Goal: Information Seeking & Learning: Learn about a topic

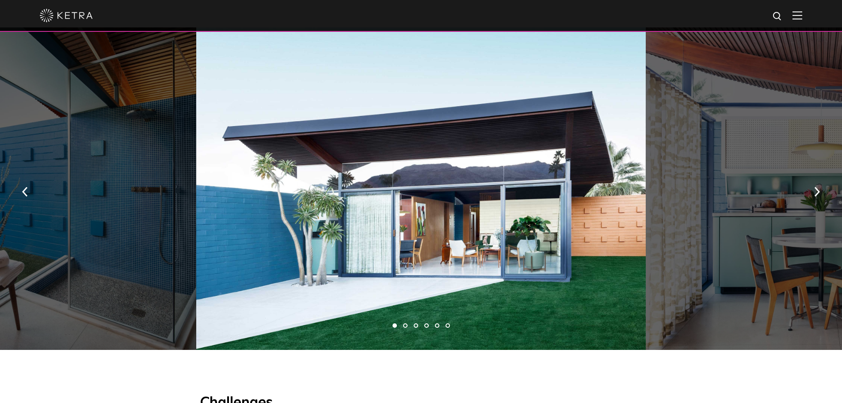
scroll to position [636, 0]
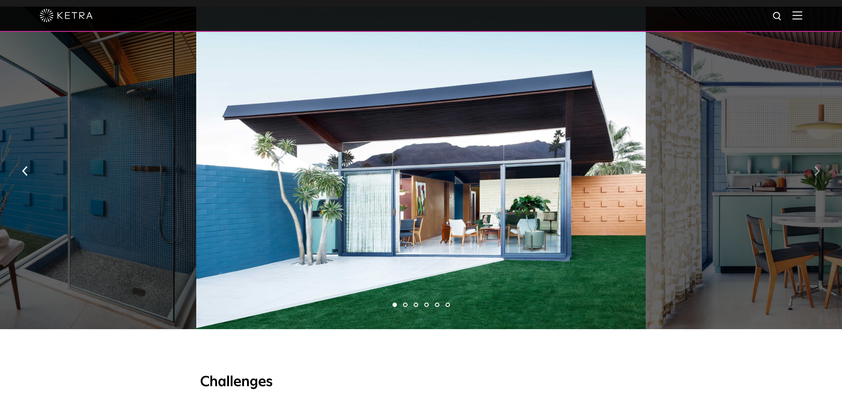
click at [819, 166] on img "button" at bounding box center [817, 171] width 6 height 10
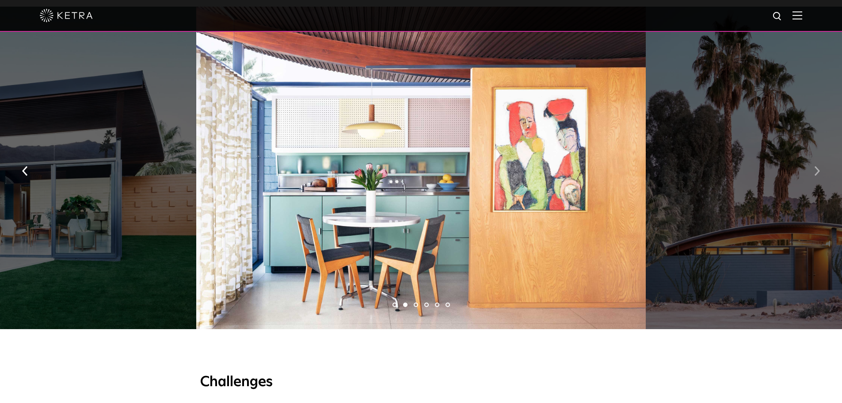
click at [819, 166] on img "button" at bounding box center [817, 171] width 6 height 10
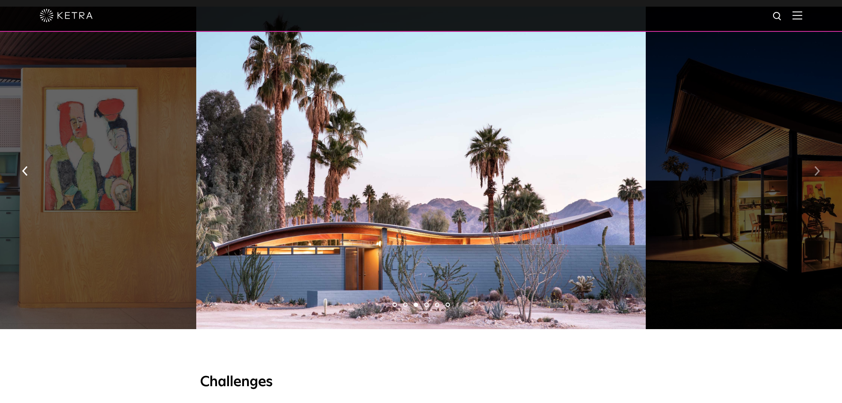
click at [819, 166] on img "button" at bounding box center [817, 171] width 6 height 10
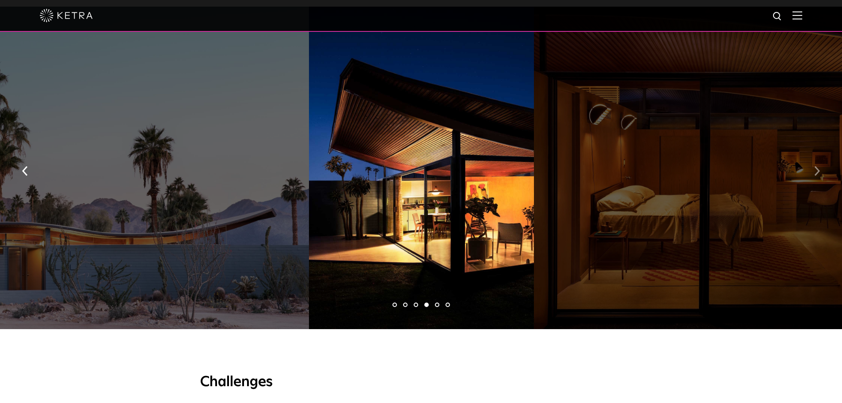
click at [819, 166] on img "button" at bounding box center [817, 171] width 6 height 10
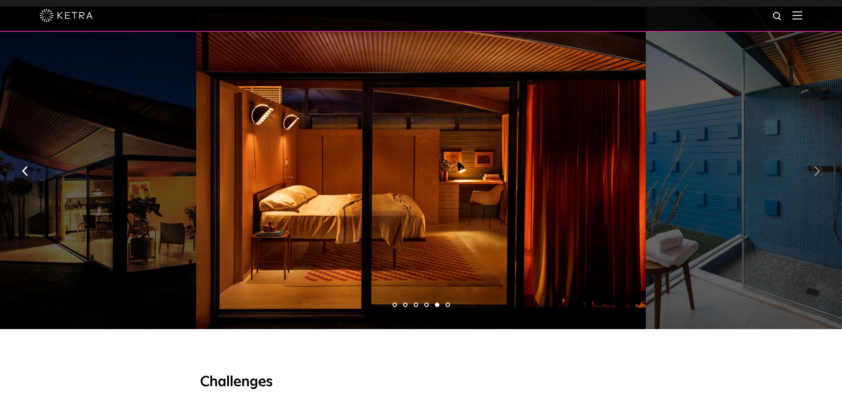
click at [819, 166] on img "button" at bounding box center [817, 171] width 6 height 10
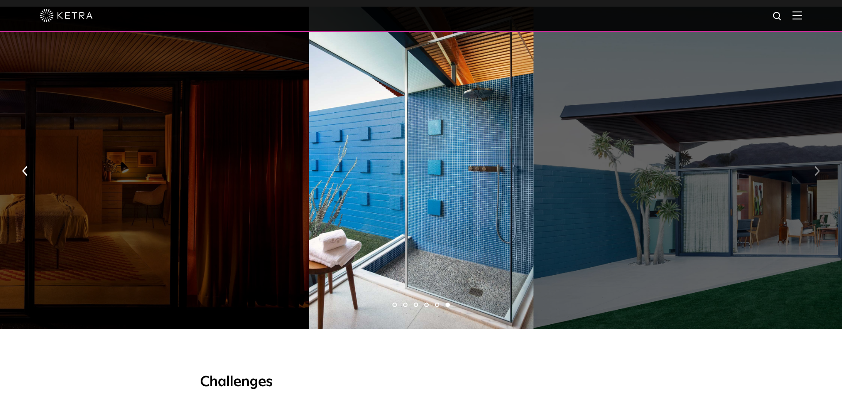
click at [819, 166] on img "button" at bounding box center [817, 171] width 6 height 10
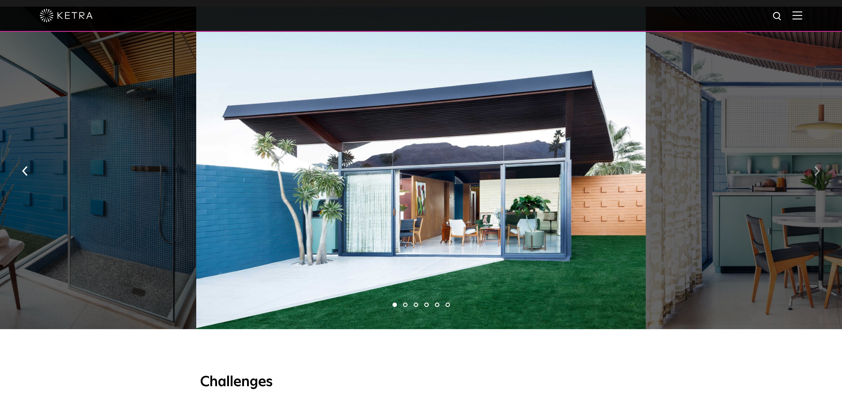
click at [819, 166] on img "button" at bounding box center [817, 171] width 6 height 10
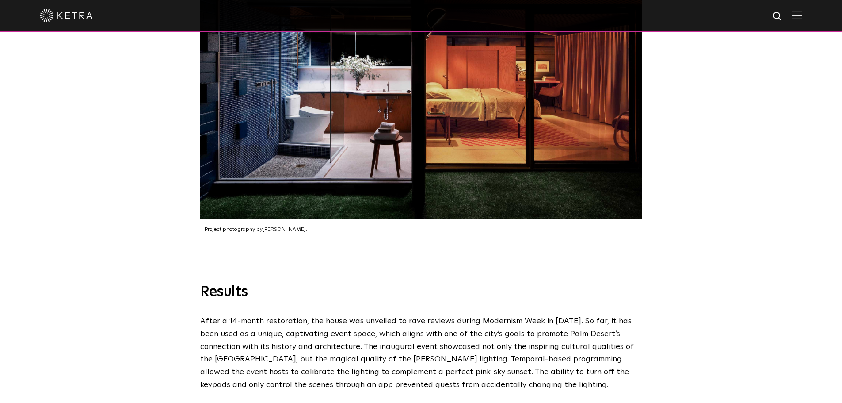
scroll to position [2245, 0]
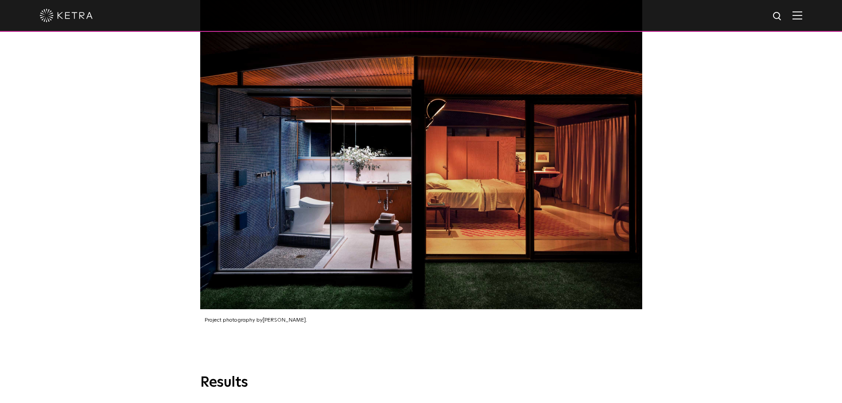
click at [802, 13] on img at bounding box center [797, 15] width 10 height 8
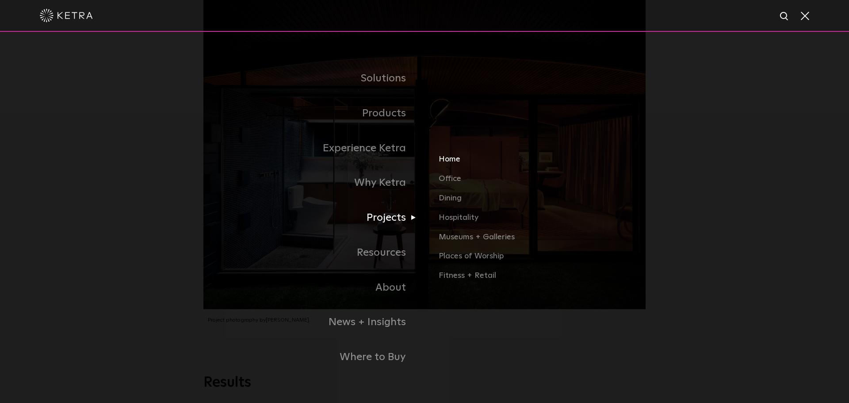
click at [447, 162] on link "Home" at bounding box center [541, 162] width 207 height 19
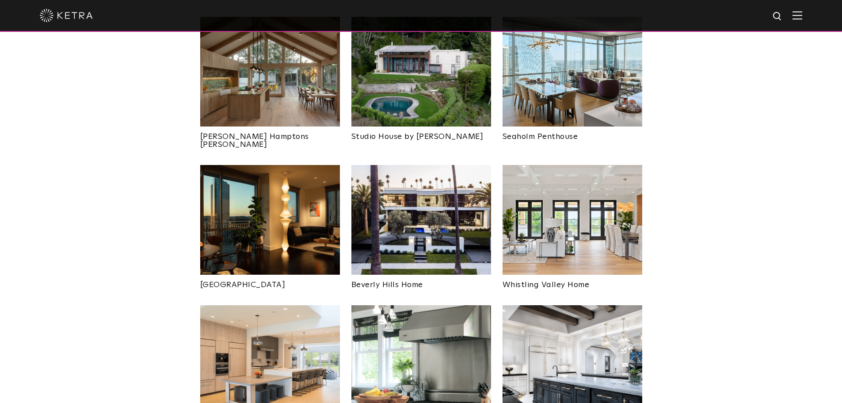
scroll to position [389, 0]
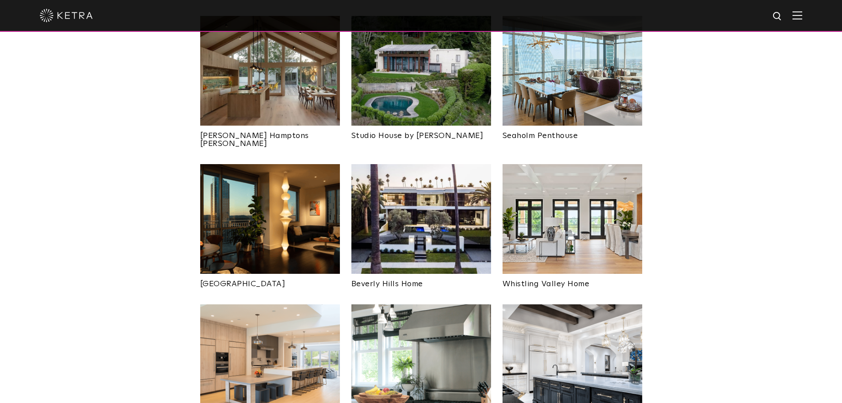
click at [446, 175] on img at bounding box center [421, 219] width 140 height 110
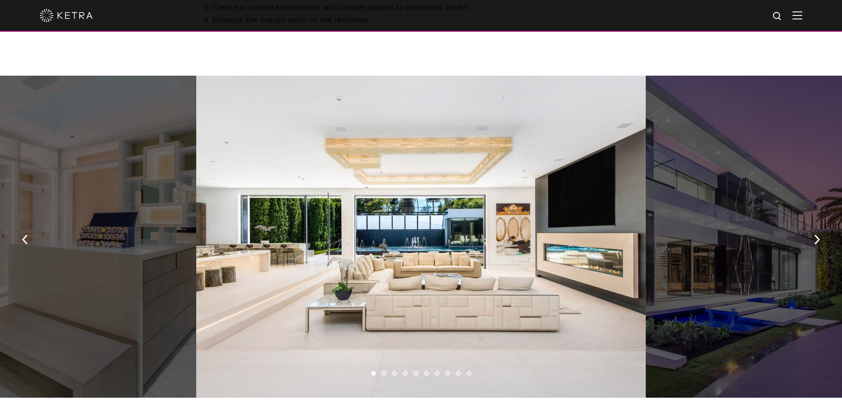
scroll to position [548, 0]
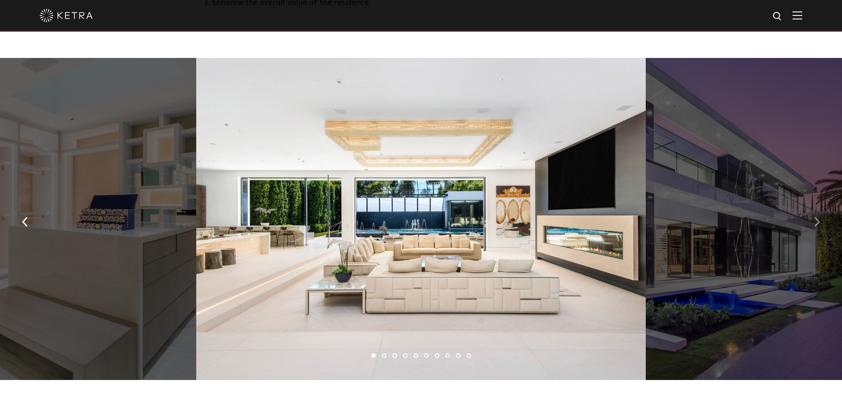
drag, startPoint x: 0, startPoint y: 0, endPoint x: 814, endPoint y: 223, distance: 844.2
click at [814, 223] on img "button" at bounding box center [817, 222] width 6 height 10
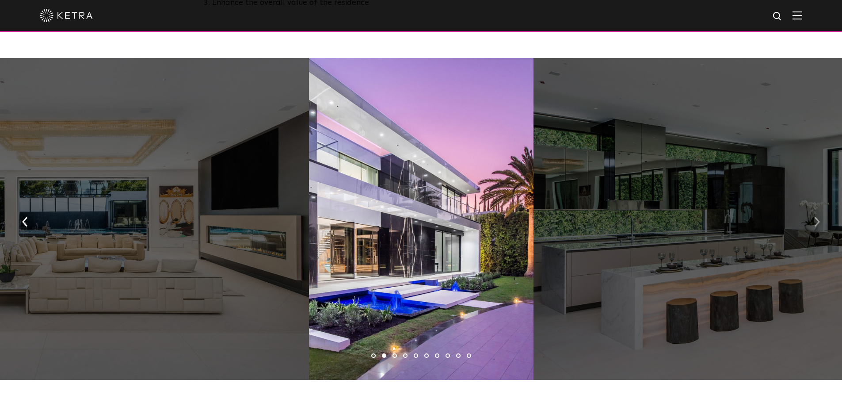
click at [814, 223] on img "button" at bounding box center [817, 222] width 6 height 10
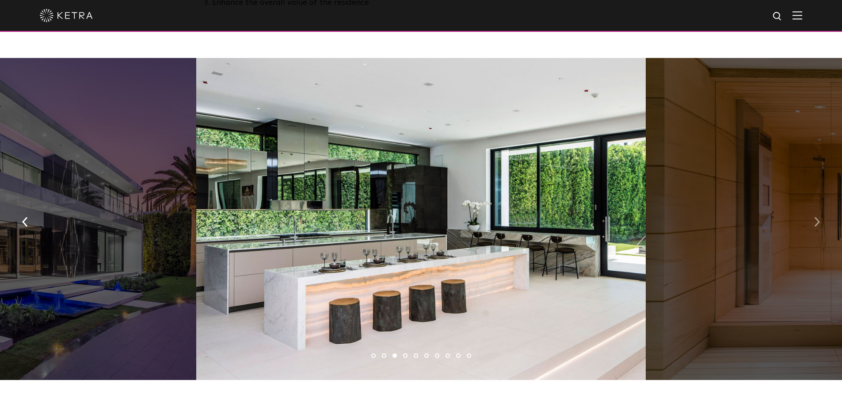
click at [814, 223] on img "button" at bounding box center [817, 222] width 6 height 10
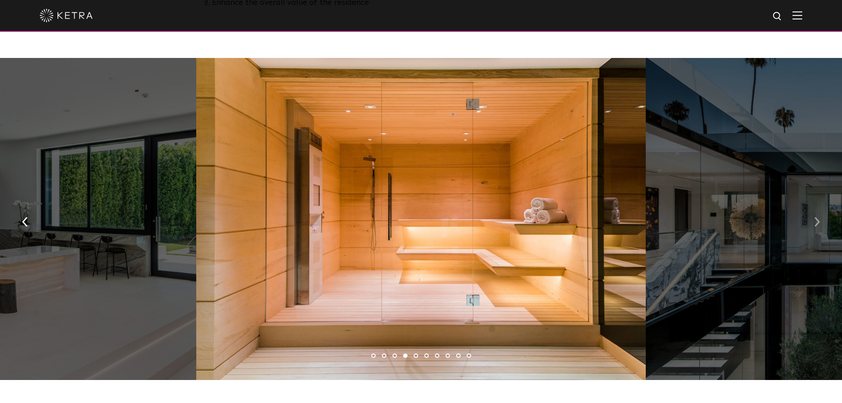
click at [814, 223] on img "button" at bounding box center [817, 222] width 6 height 10
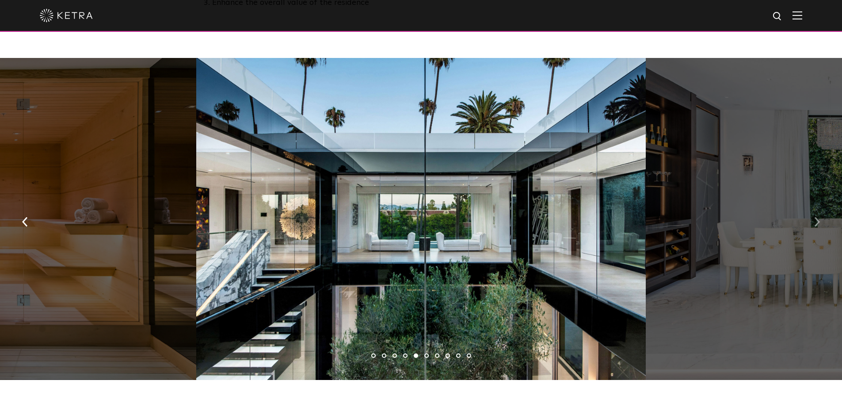
click at [814, 223] on img "button" at bounding box center [817, 222] width 6 height 10
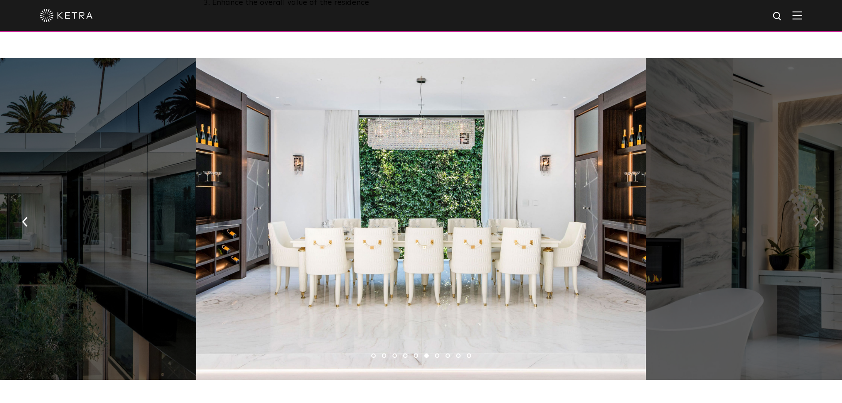
click at [814, 223] on img "button" at bounding box center [817, 222] width 6 height 10
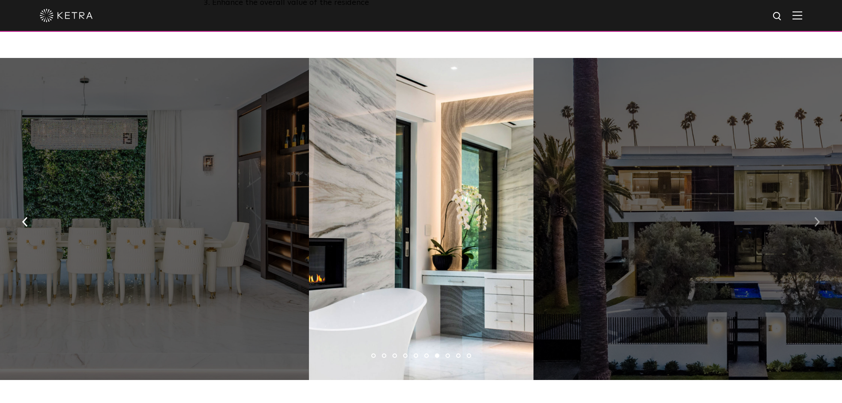
click at [814, 223] on img "button" at bounding box center [817, 222] width 6 height 10
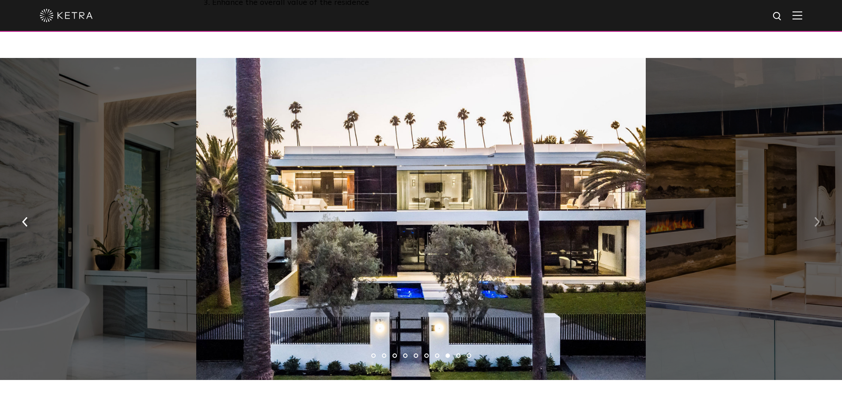
click at [814, 223] on img "button" at bounding box center [817, 222] width 6 height 10
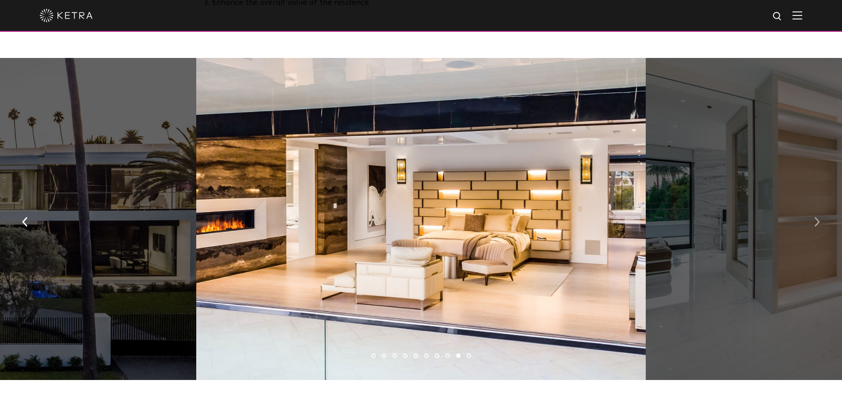
click at [814, 223] on img "button" at bounding box center [817, 222] width 6 height 10
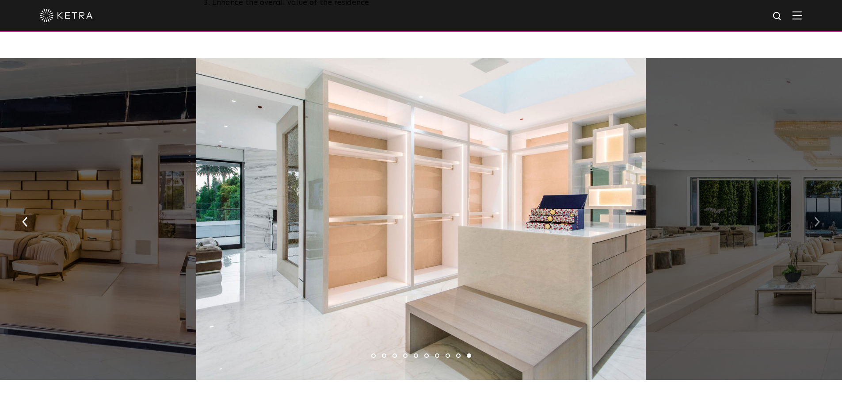
click at [814, 223] on img "button" at bounding box center [817, 222] width 6 height 10
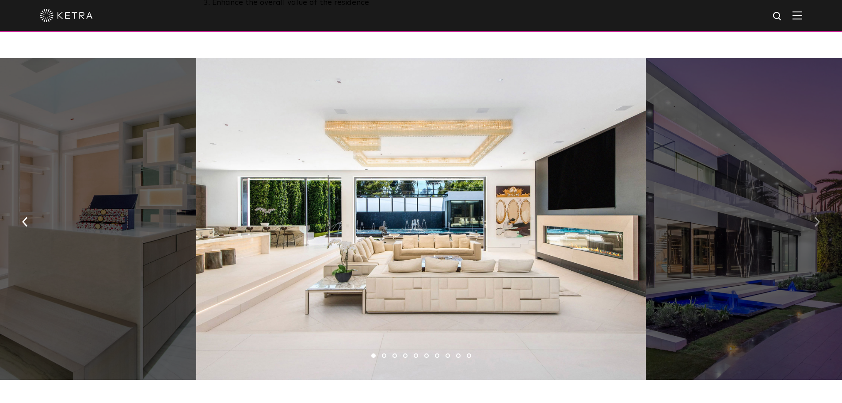
click at [814, 223] on img "button" at bounding box center [817, 222] width 6 height 10
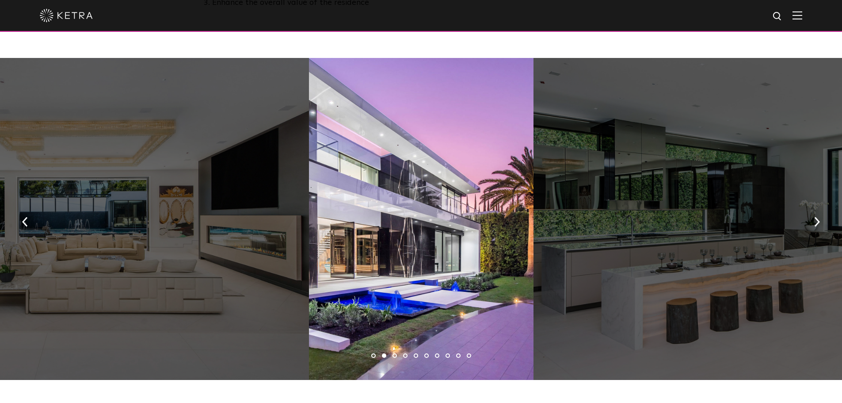
click at [451, 185] on div at bounding box center [421, 219] width 225 height 322
click at [822, 225] on button "button" at bounding box center [817, 221] width 19 height 30
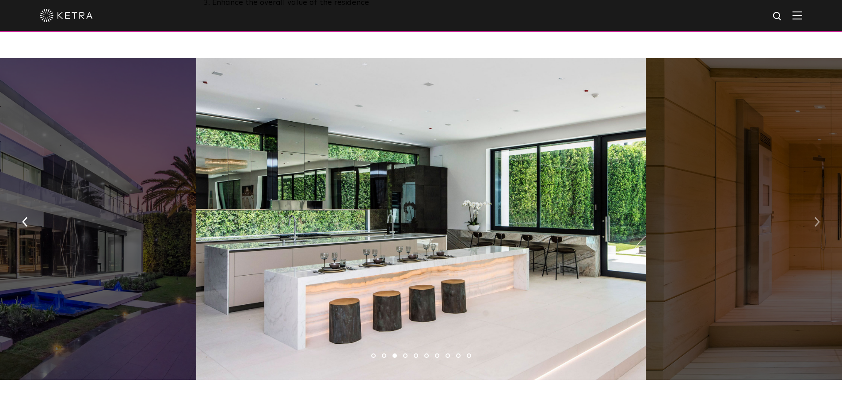
click at [822, 225] on button "button" at bounding box center [817, 221] width 19 height 30
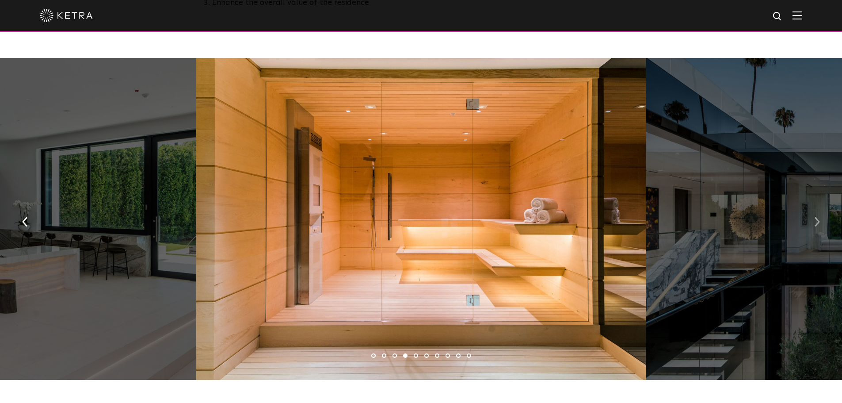
click at [822, 225] on button "button" at bounding box center [817, 221] width 19 height 30
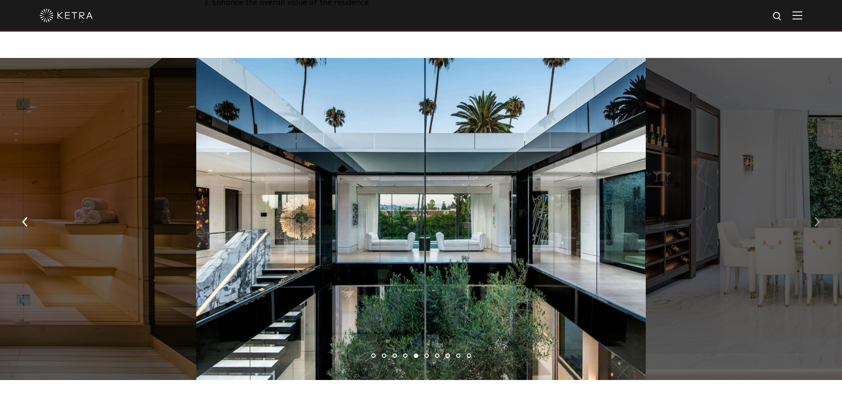
click at [822, 225] on button "button" at bounding box center [817, 221] width 19 height 30
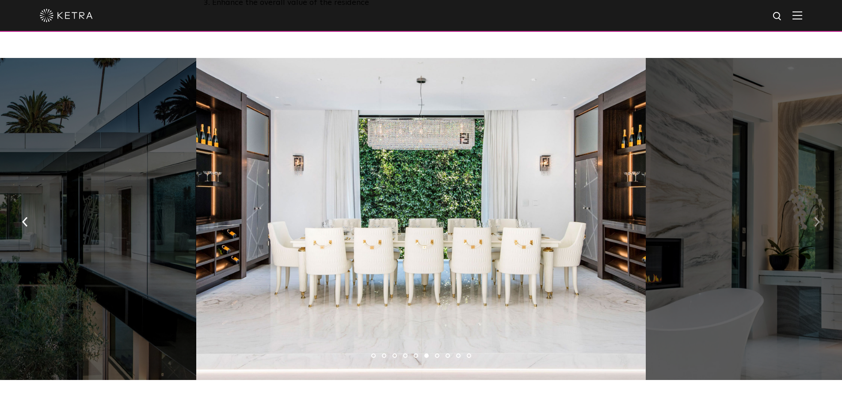
click at [822, 225] on button "button" at bounding box center [817, 221] width 19 height 30
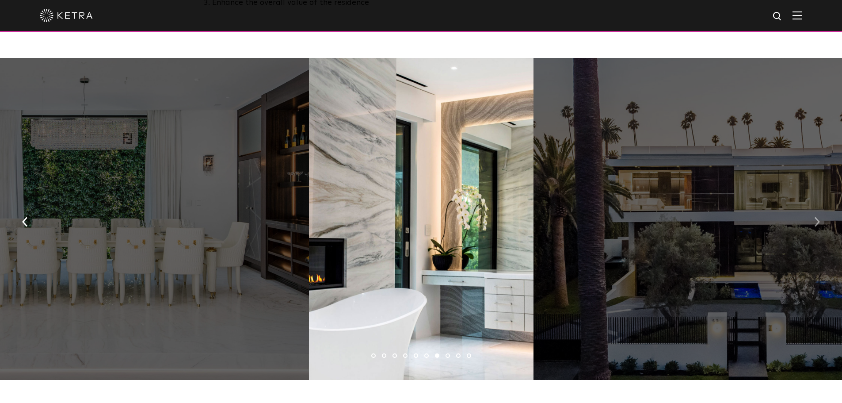
click at [822, 225] on button "button" at bounding box center [817, 221] width 19 height 30
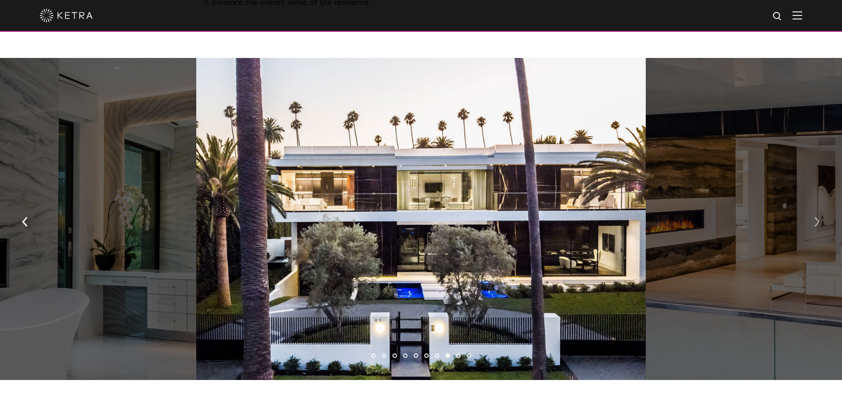
click at [822, 225] on button "button" at bounding box center [817, 221] width 19 height 30
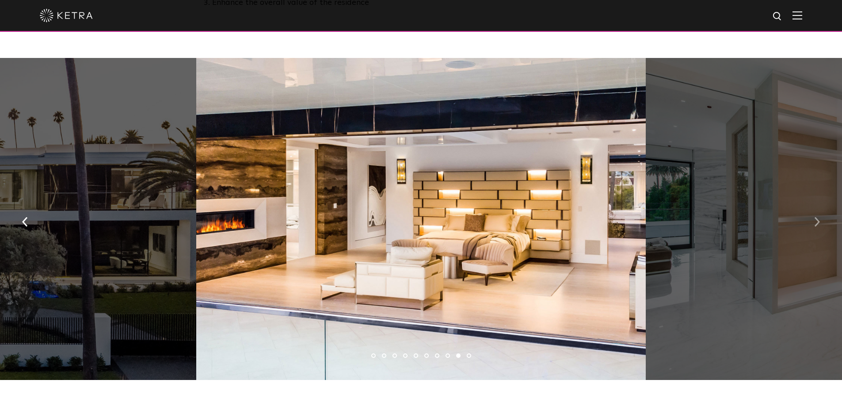
click at [822, 225] on button "button" at bounding box center [817, 221] width 19 height 30
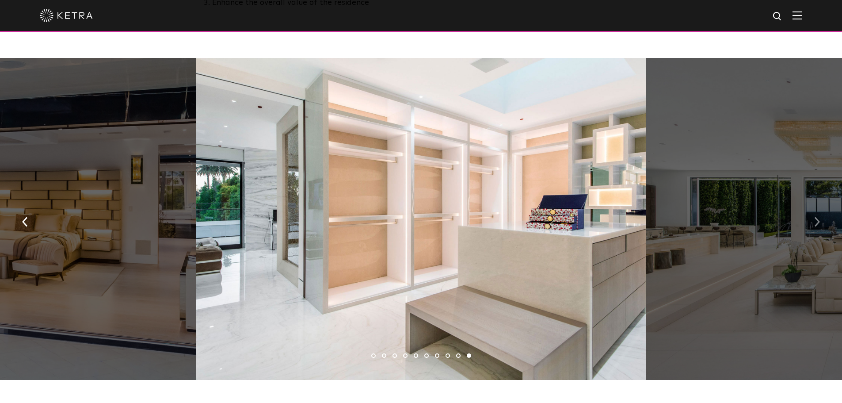
click at [822, 225] on button "button" at bounding box center [817, 221] width 19 height 30
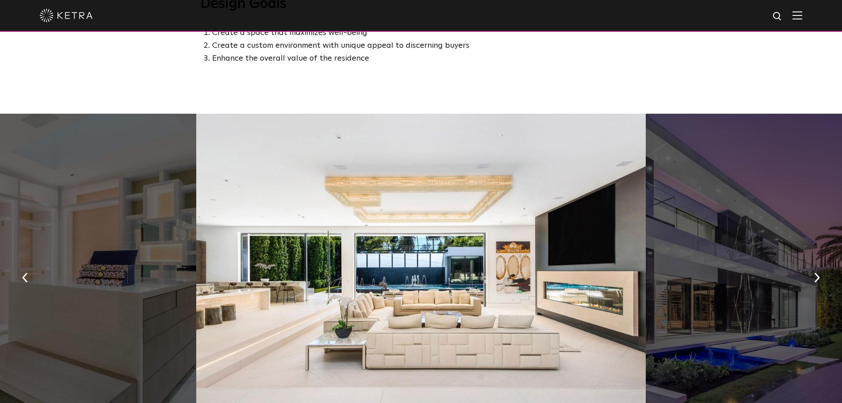
scroll to position [0, 0]
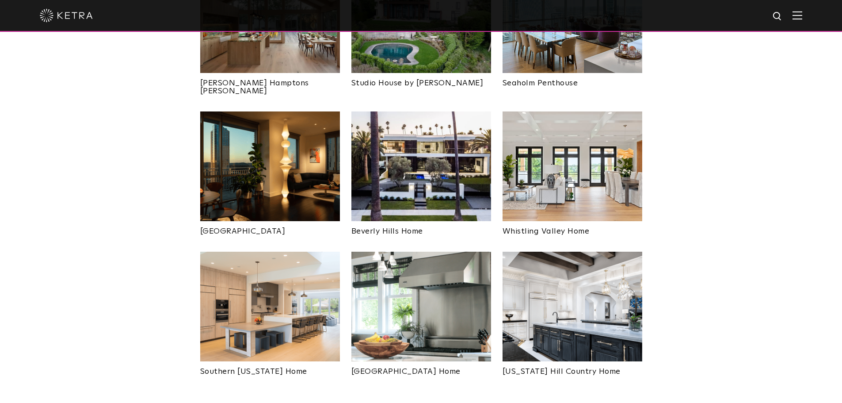
scroll to position [442, 0]
click at [580, 134] on img at bounding box center [573, 166] width 140 height 110
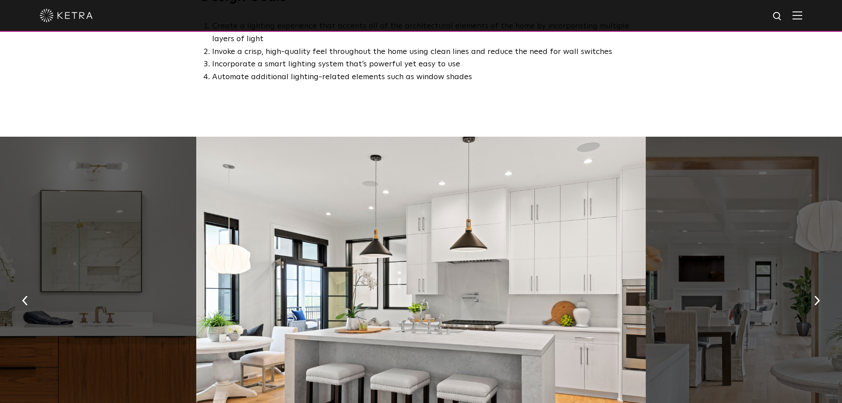
scroll to position [636, 0]
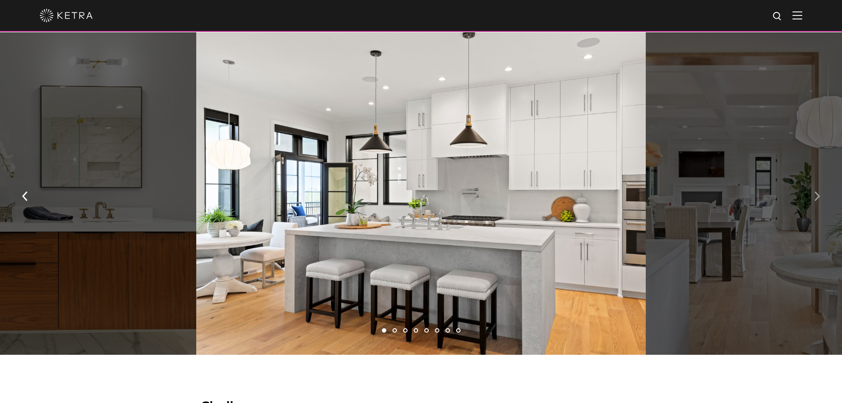
click at [816, 199] on img "button" at bounding box center [817, 196] width 6 height 10
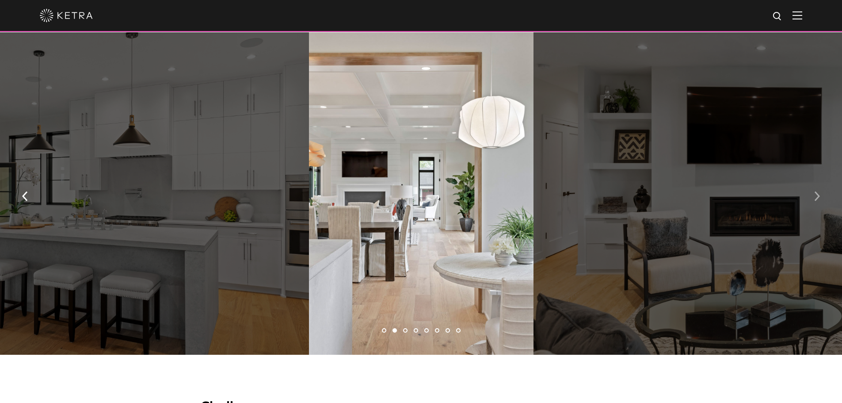
click at [816, 199] on img "button" at bounding box center [817, 196] width 6 height 10
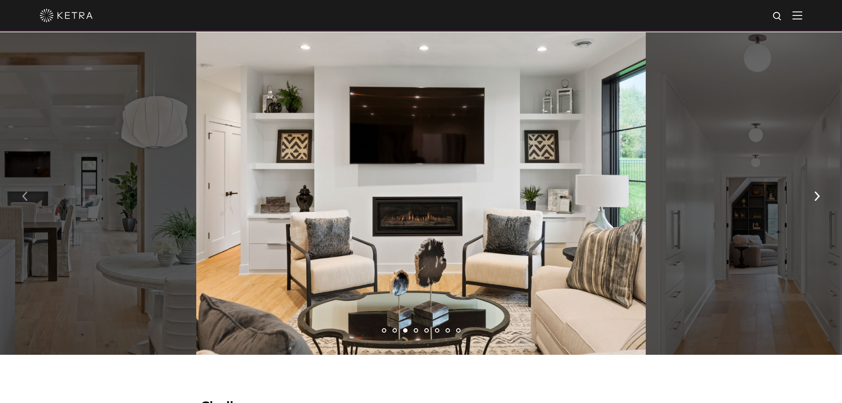
click at [26, 201] on img "button" at bounding box center [25, 196] width 6 height 10
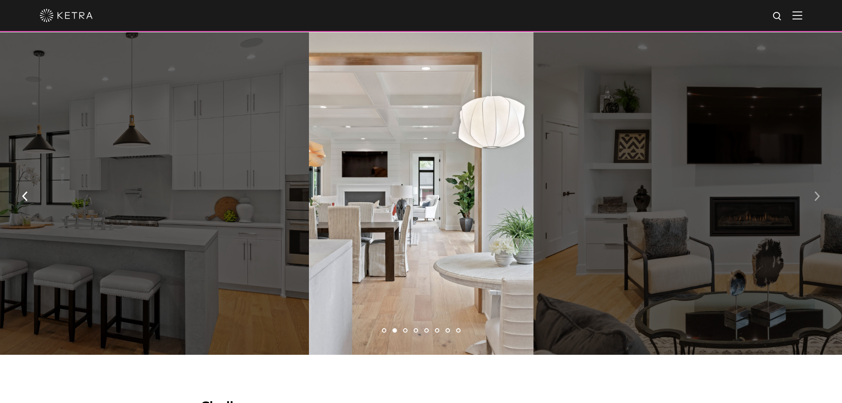
click at [815, 201] on img "button" at bounding box center [817, 196] width 6 height 10
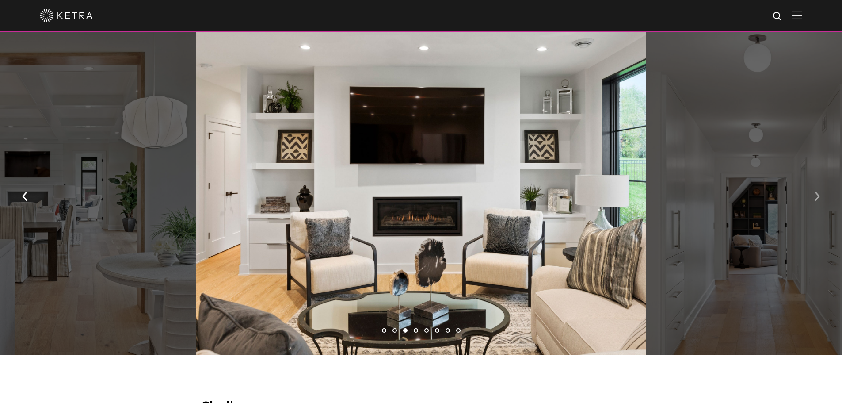
click at [810, 201] on button "button" at bounding box center [817, 195] width 19 height 30
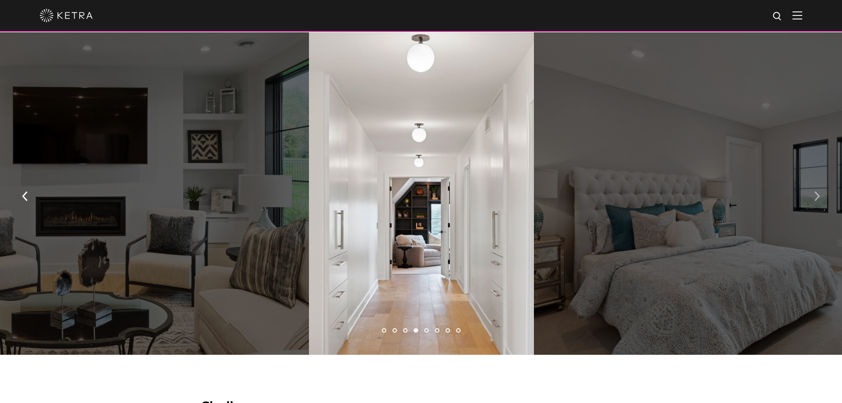
click at [810, 201] on button "button" at bounding box center [817, 195] width 19 height 30
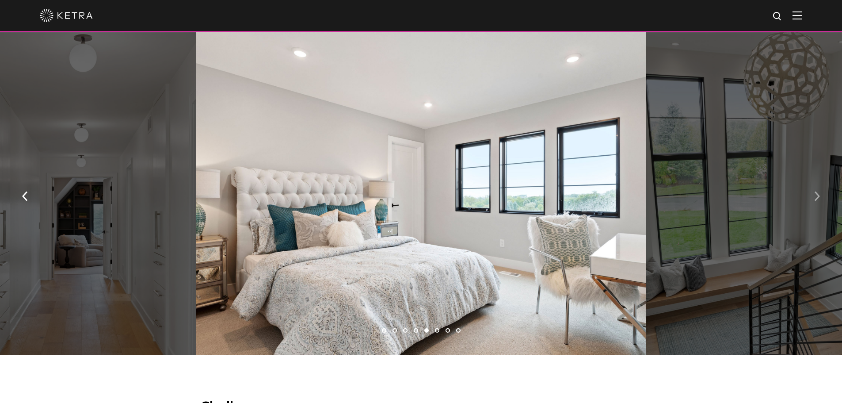
click at [810, 201] on button "button" at bounding box center [817, 195] width 19 height 30
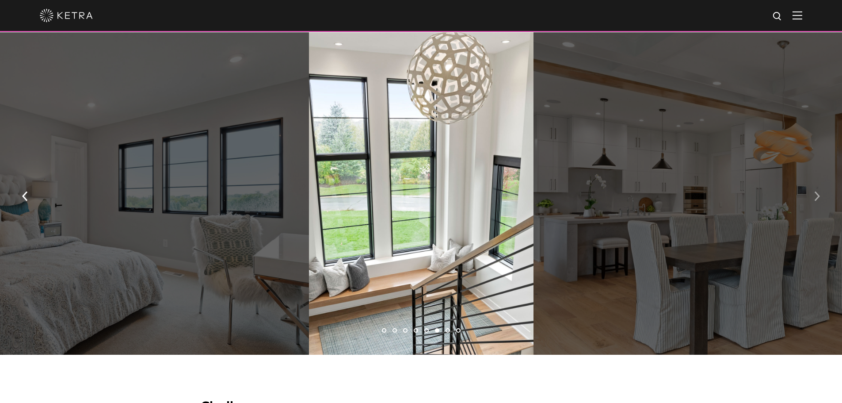
click at [810, 201] on button "button" at bounding box center [817, 195] width 19 height 30
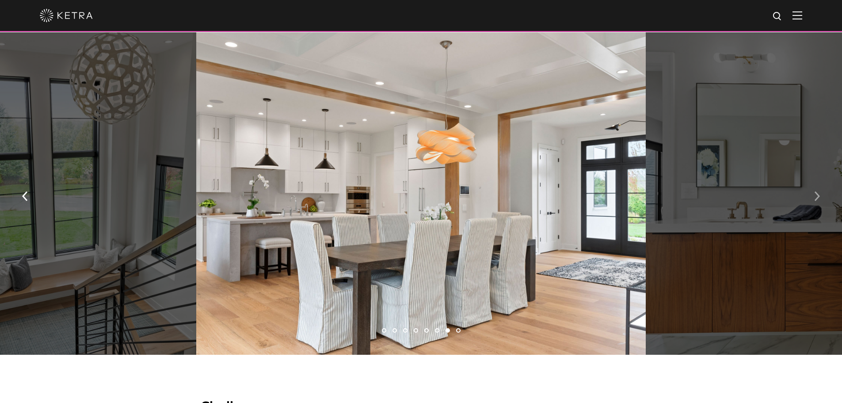
click at [810, 201] on button "button" at bounding box center [817, 195] width 19 height 30
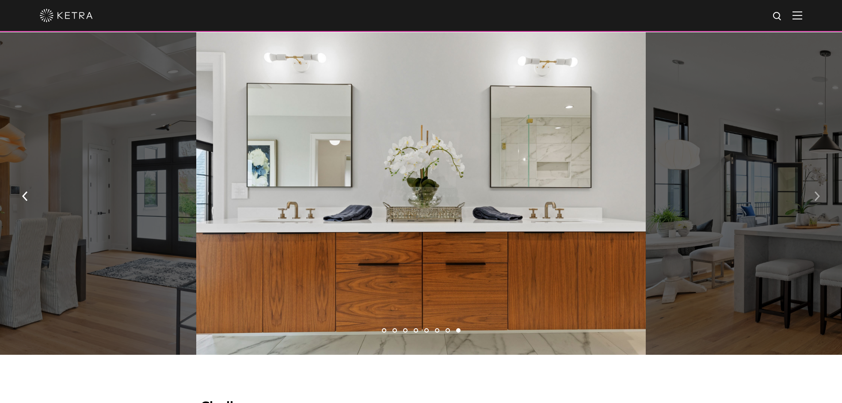
click at [810, 201] on button "button" at bounding box center [817, 195] width 19 height 30
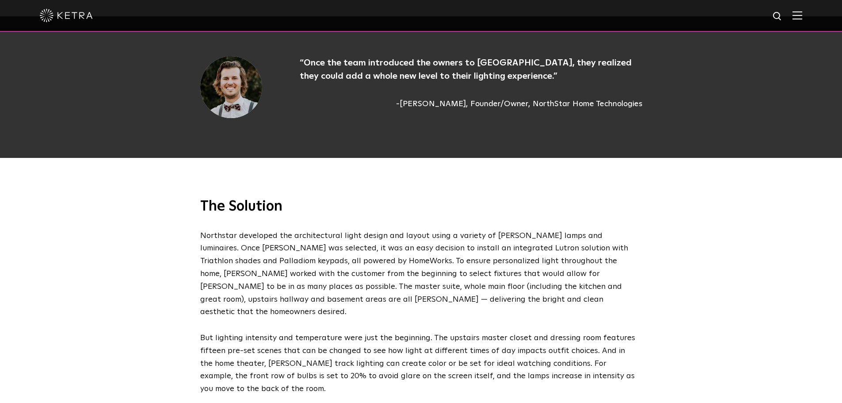
scroll to position [1167, 0]
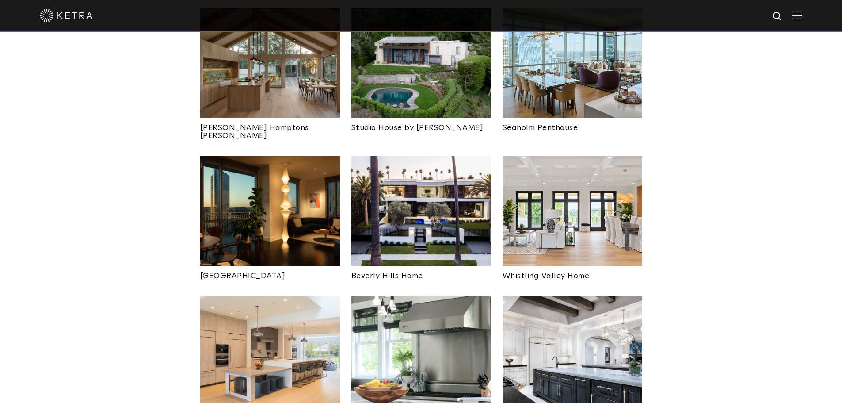
scroll to position [442, 0]
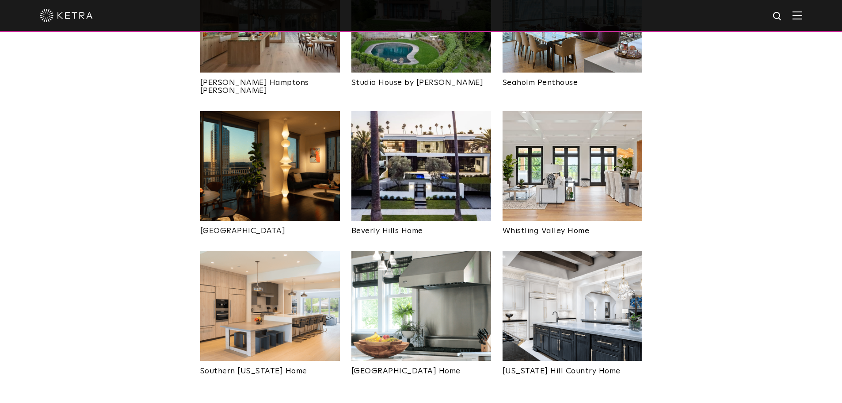
click at [247, 155] on img at bounding box center [270, 166] width 140 height 110
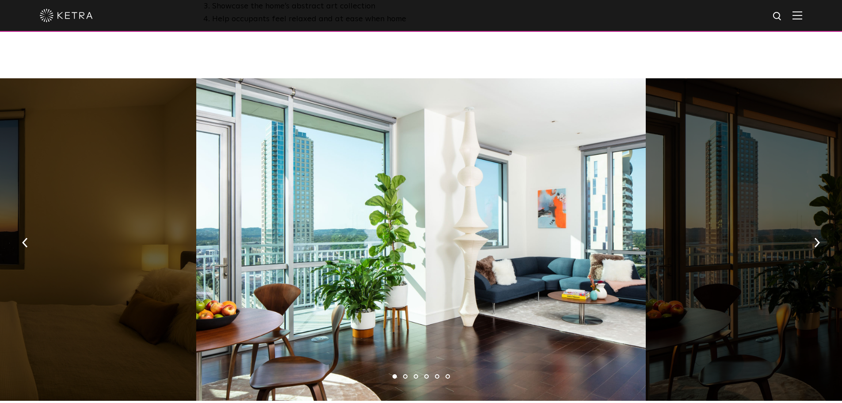
scroll to position [583, 0]
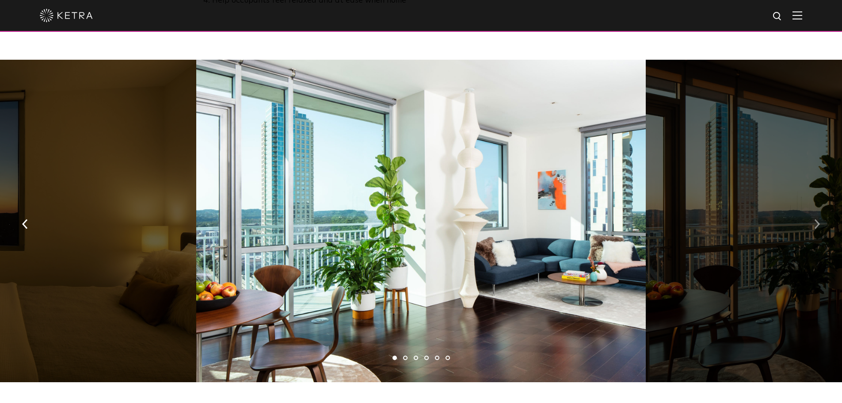
click at [820, 211] on button "button" at bounding box center [817, 223] width 19 height 30
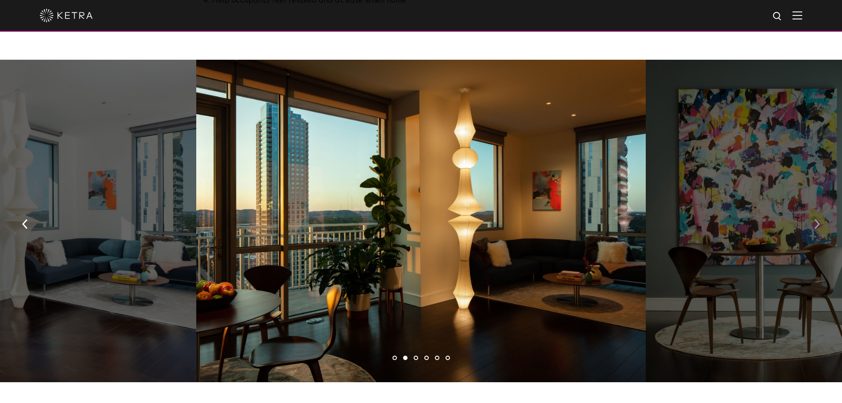
click at [820, 211] on button "button" at bounding box center [817, 223] width 19 height 30
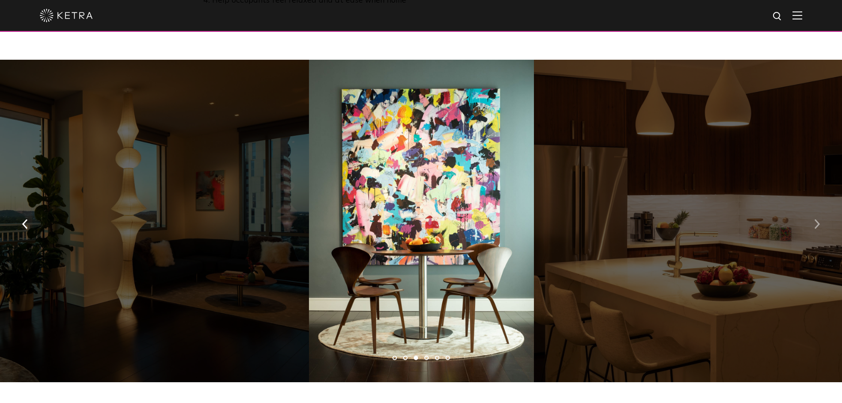
click at [820, 211] on button "button" at bounding box center [817, 223] width 19 height 30
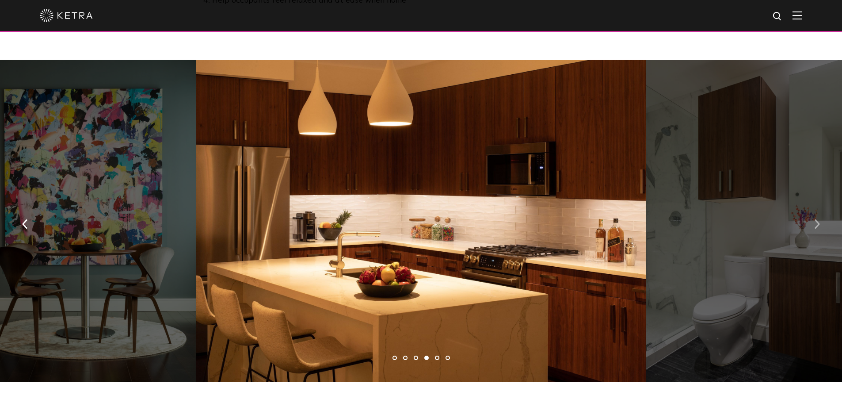
click at [820, 211] on button "button" at bounding box center [817, 223] width 19 height 30
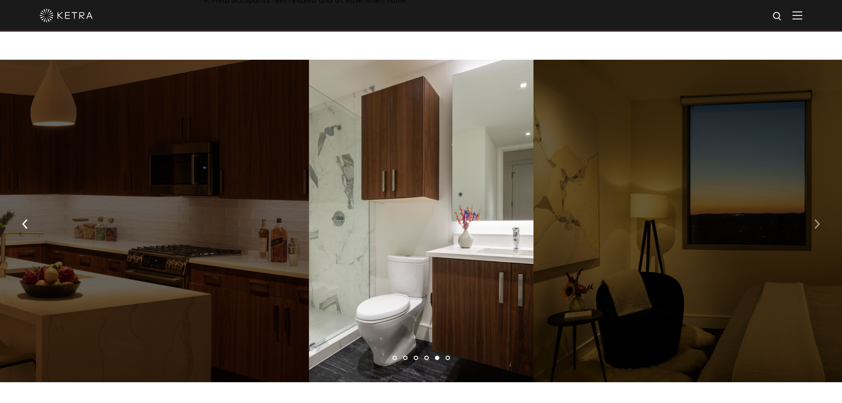
click at [820, 211] on button "button" at bounding box center [817, 223] width 19 height 30
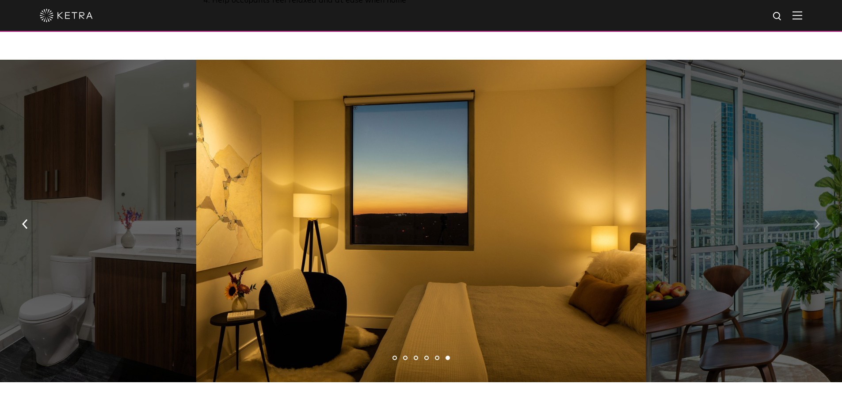
click at [820, 211] on button "button" at bounding box center [817, 223] width 19 height 30
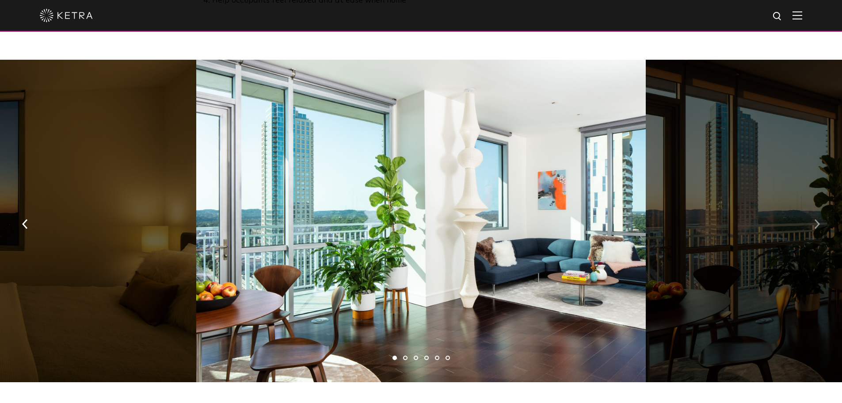
click at [820, 211] on button "button" at bounding box center [817, 223] width 19 height 30
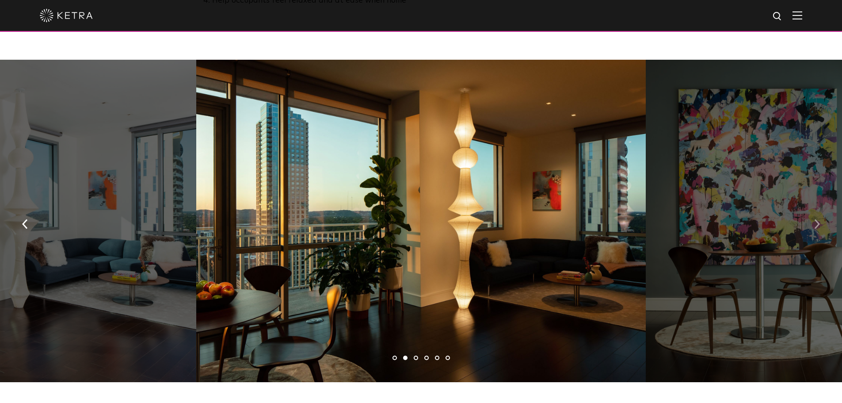
click at [820, 211] on button "button" at bounding box center [817, 223] width 19 height 30
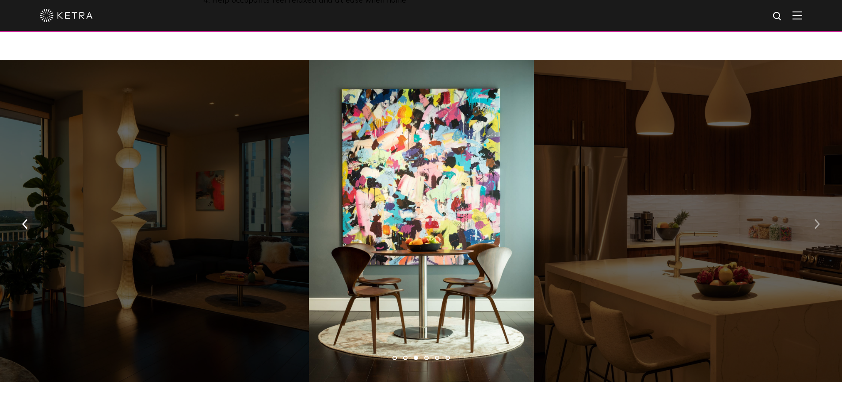
click at [820, 211] on button "button" at bounding box center [817, 223] width 19 height 30
